Goal: Task Accomplishment & Management: Complete application form

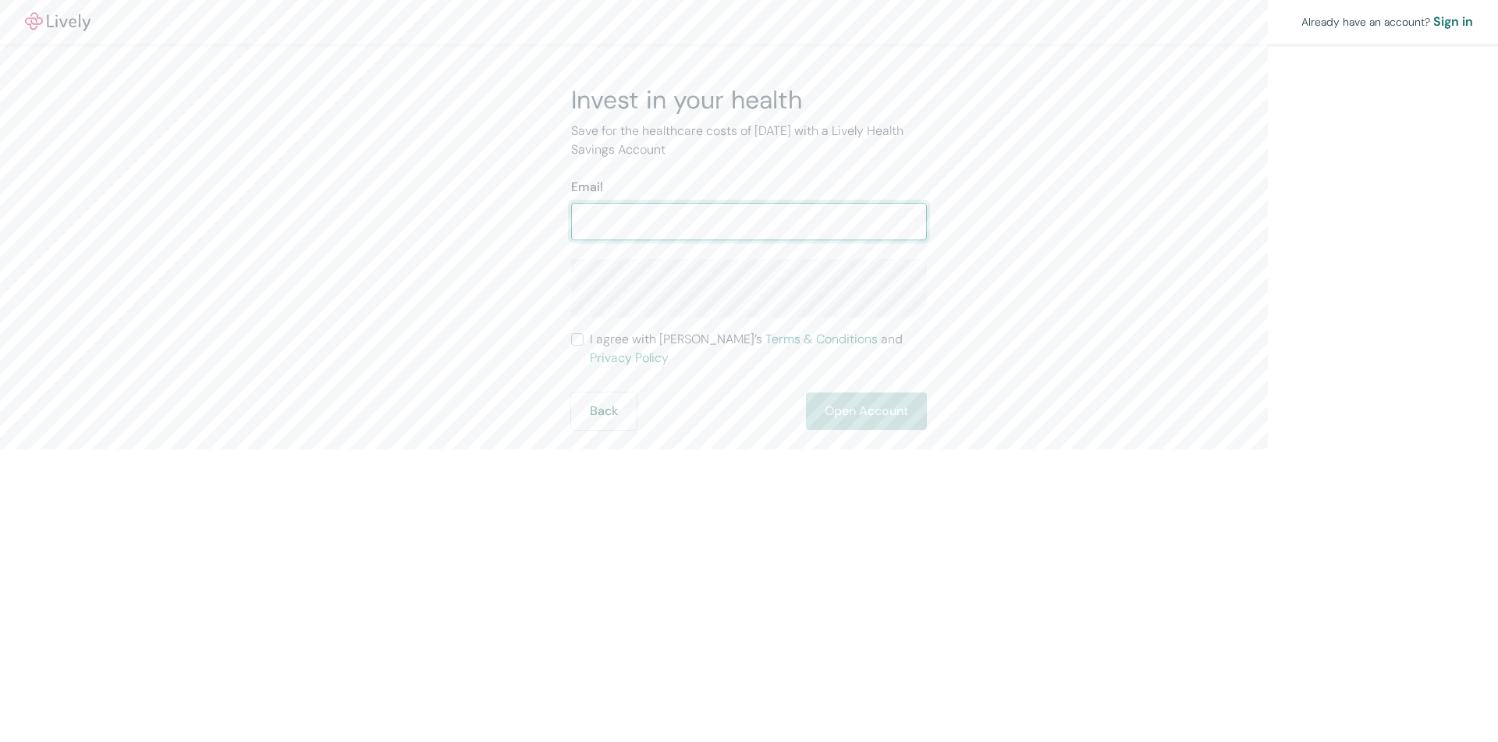
click at [736, 213] on input "Email" at bounding box center [749, 221] width 356 height 31
click at [628, 229] on input "[EMAIL_ADDRESS][DOMAIN_NAME]" at bounding box center [749, 221] width 356 height 31
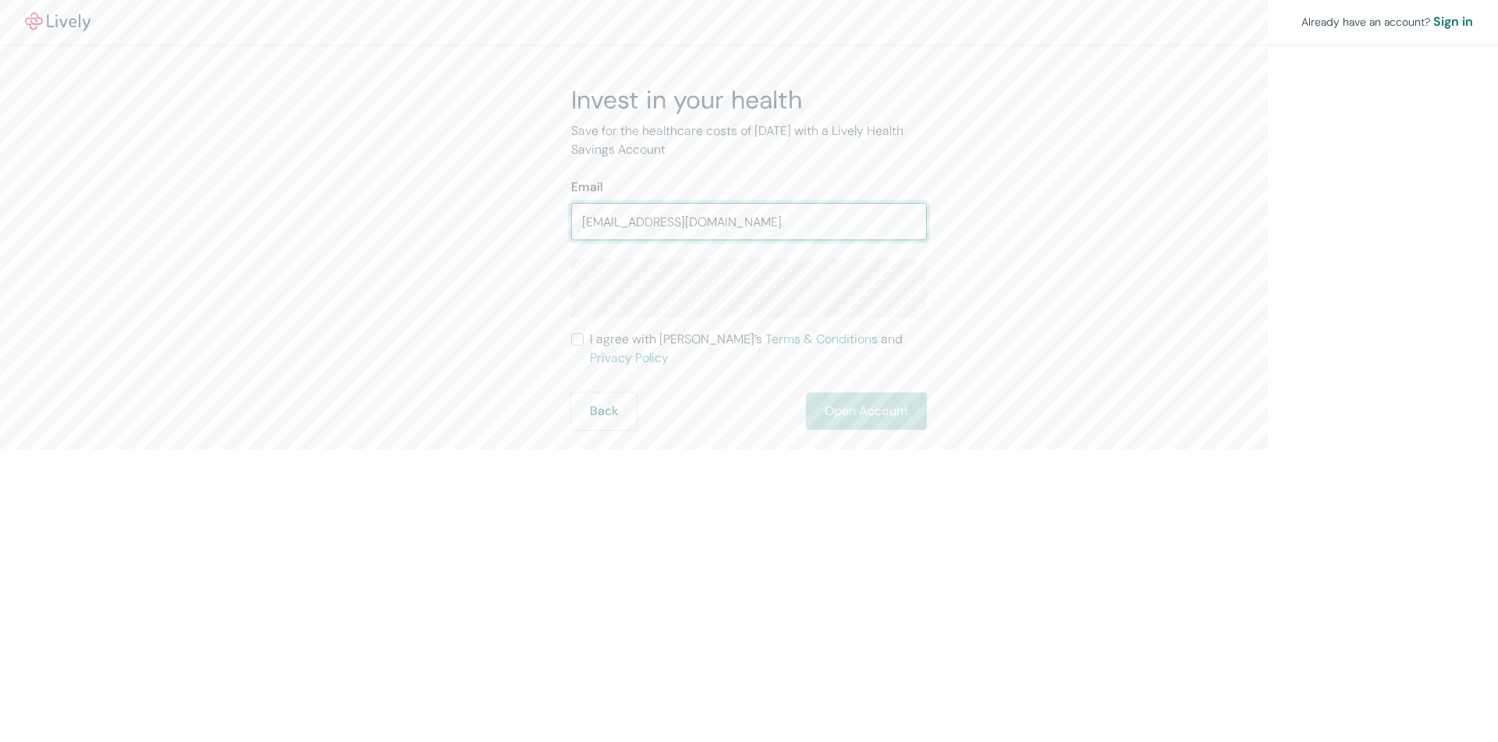
click at [628, 229] on input "[EMAIL_ADDRESS][DOMAIN_NAME]" at bounding box center [749, 221] width 356 height 31
type input "[EMAIL_ADDRESS][DOMAIN_NAME]"
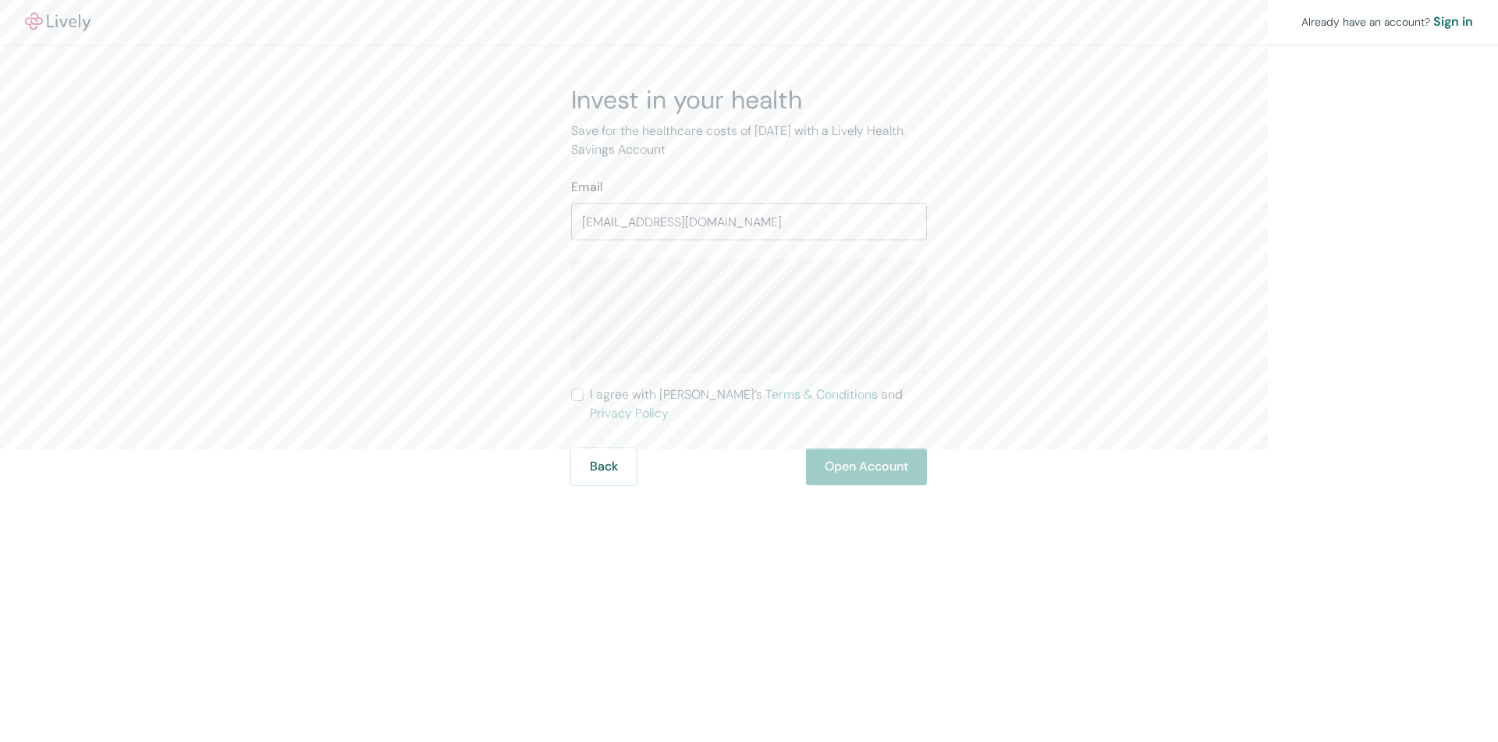
click at [609, 404] on form "Email [EMAIL_ADDRESS][DOMAIN_NAME] ​ I agree with [PERSON_NAME]’s Terms & Condi…" at bounding box center [749, 331] width 356 height 307
click at [599, 395] on span "I agree with Lively’s Terms & Conditions and Privacy Policy" at bounding box center [758, 403] width 337 height 37
click at [584, 395] on input "I agree with Lively’s Terms & Conditions and Privacy Policy" at bounding box center [577, 395] width 12 height 12
checkbox input "true"
click at [899, 448] on button "Open Account" at bounding box center [866, 466] width 121 height 37
